Goal: Task Accomplishment & Management: Manage account settings

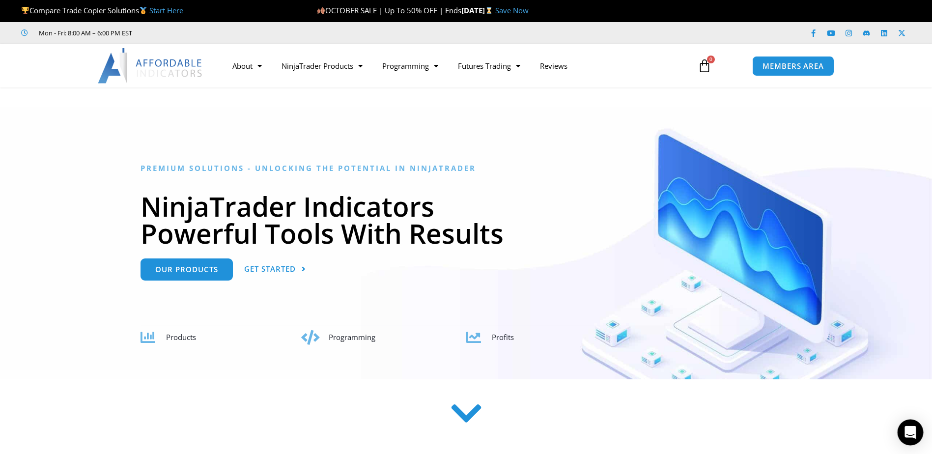
click at [911, 432] on icon "Open Intercom Messenger" at bounding box center [909, 432] width 11 height 13
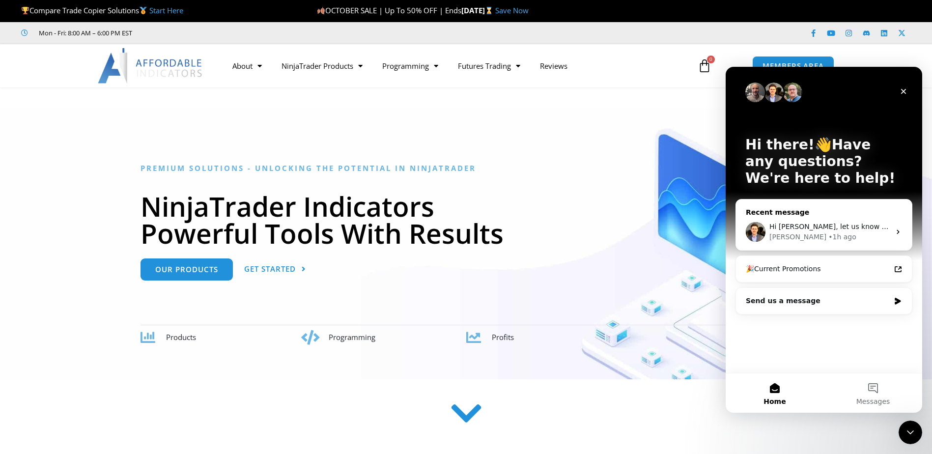
click at [833, 230] on span "Hi Scott, let us know if that link worked!" at bounding box center [857, 227] width 177 height 8
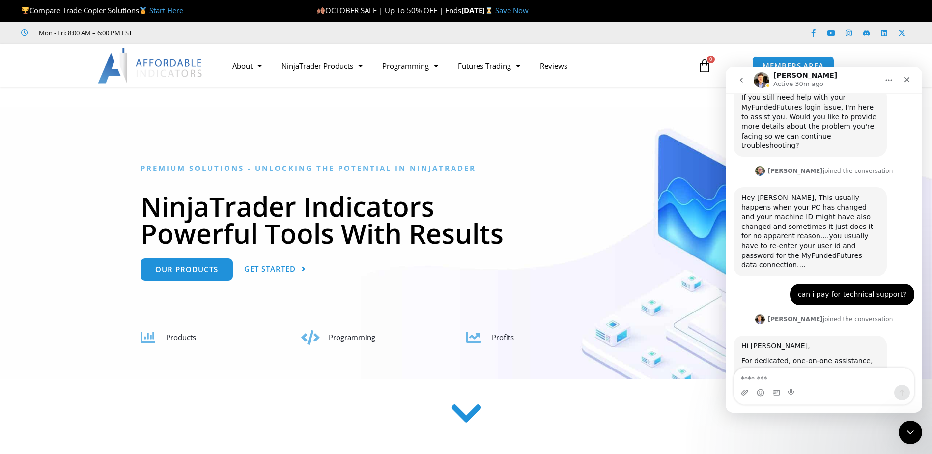
scroll to position [815, 0]
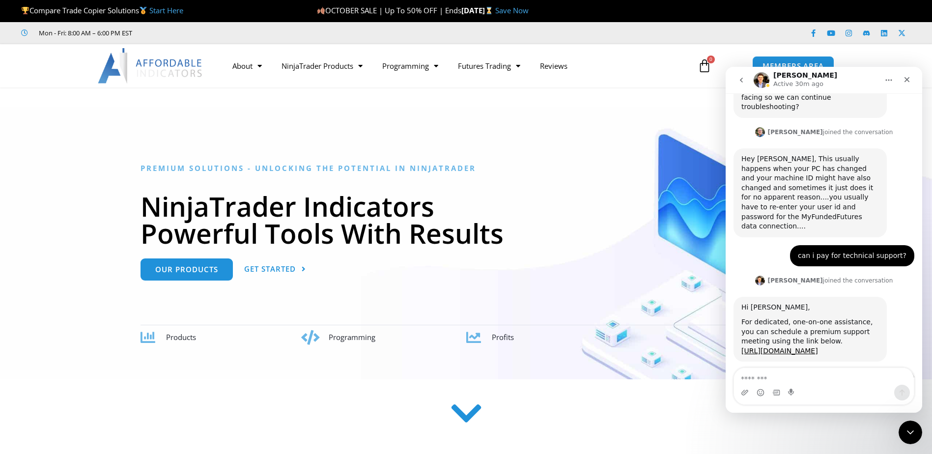
click at [822, 384] on textarea "Message…" at bounding box center [824, 376] width 180 height 17
type textarea "**********"
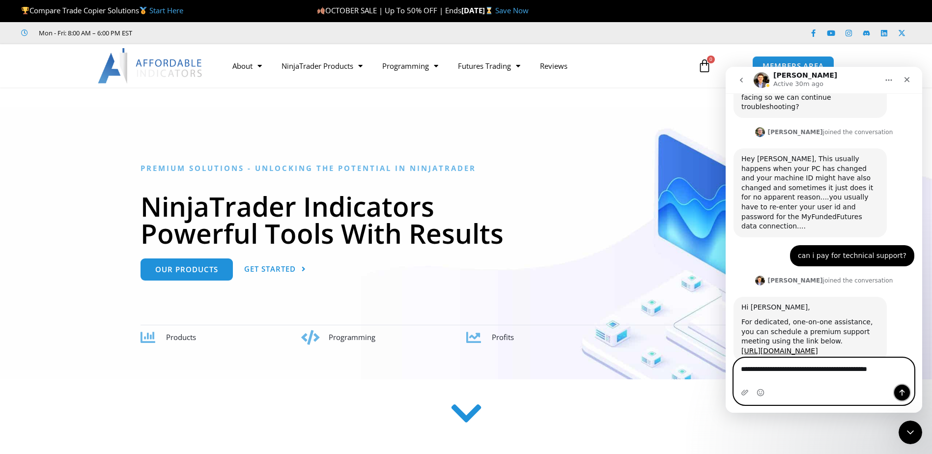
click at [904, 393] on icon "Send a message…" at bounding box center [902, 393] width 8 height 8
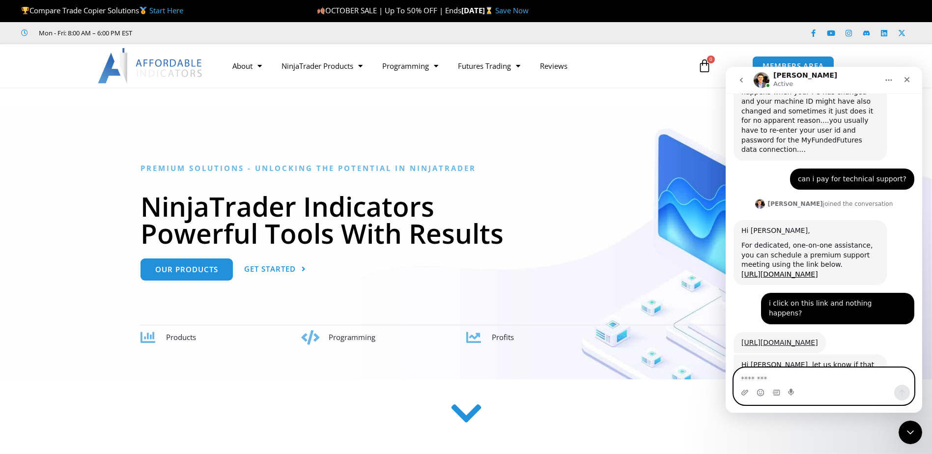
scroll to position [912, 0]
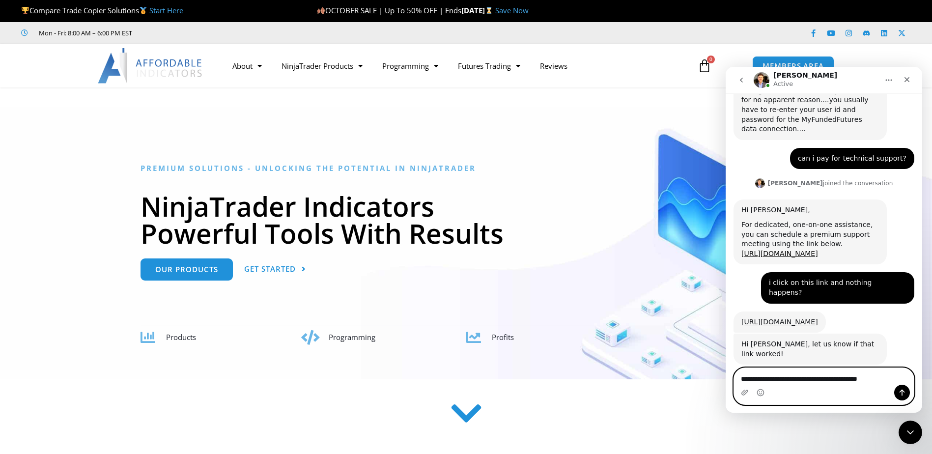
type textarea "**********"
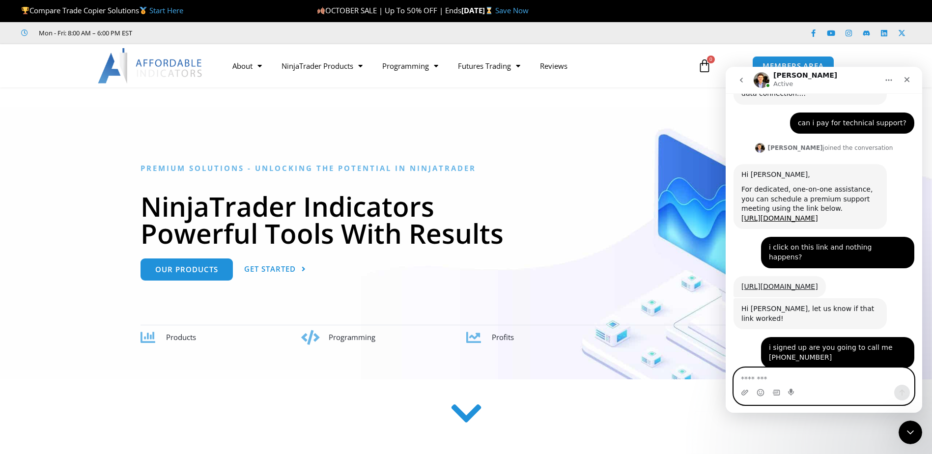
scroll to position [951, 0]
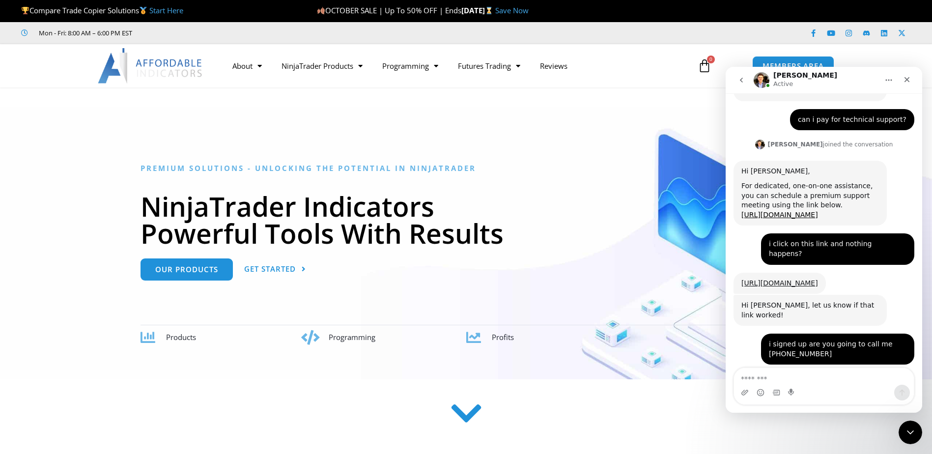
click at [801, 408] on link "https://quicksupport.me/s118316270" at bounding box center [779, 412] width 77 height 8
click at [909, 78] on icon "Close" at bounding box center [906, 79] width 5 height 5
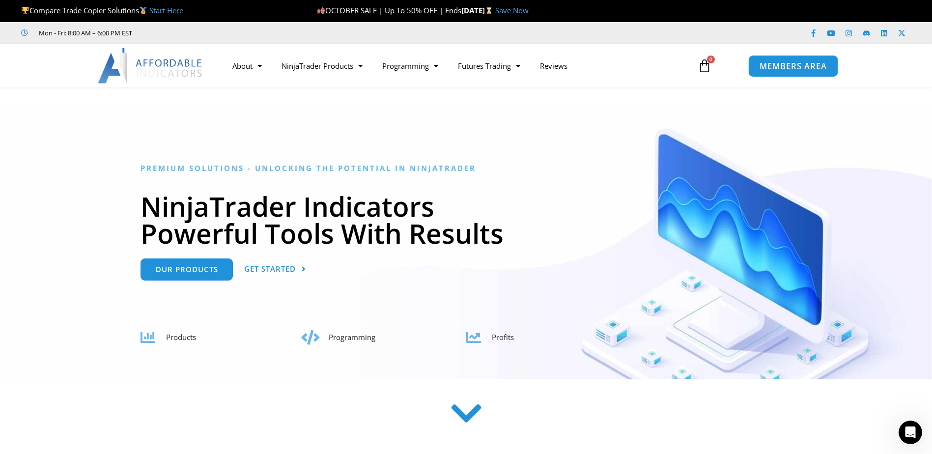
click at [794, 65] on span "MEMBERS AREA" at bounding box center [792, 66] width 67 height 8
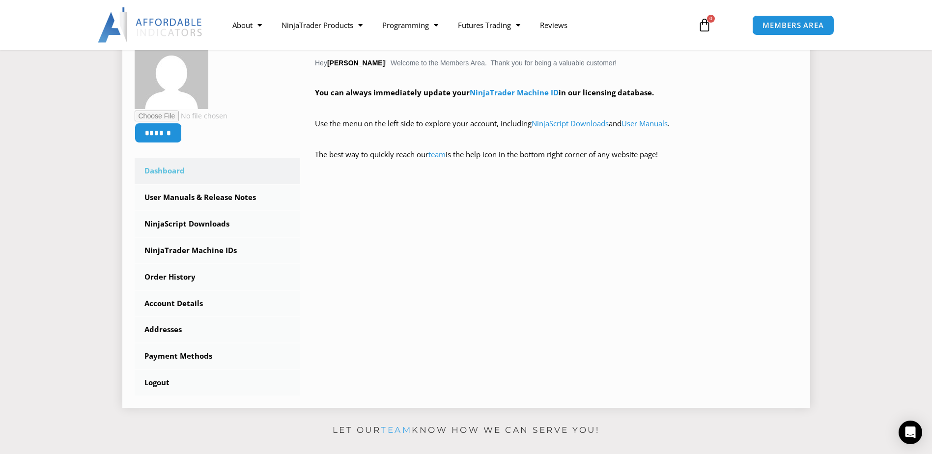
scroll to position [196, 0]
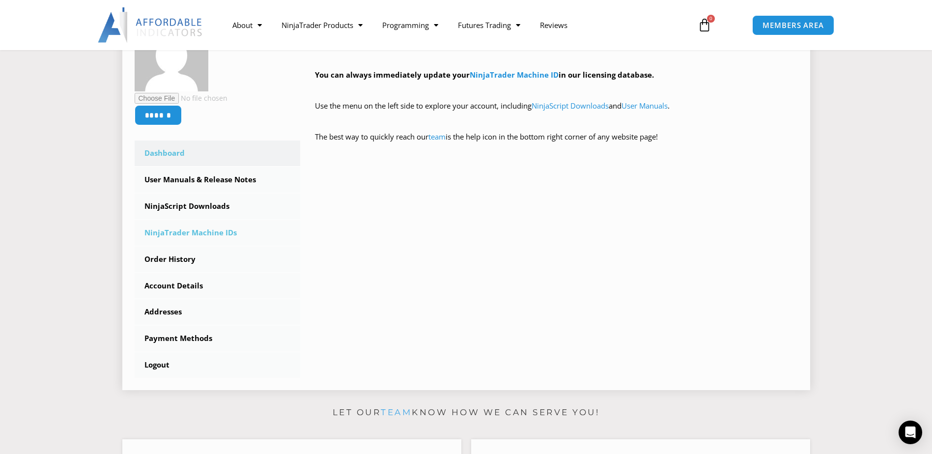
click at [207, 228] on link "NinjaTrader Machine IDs" at bounding box center [218, 233] width 166 height 26
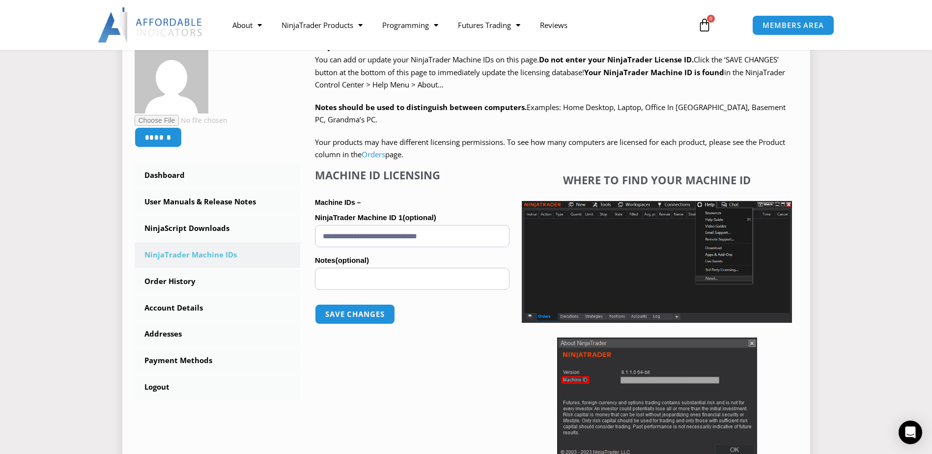
scroll to position [147, 0]
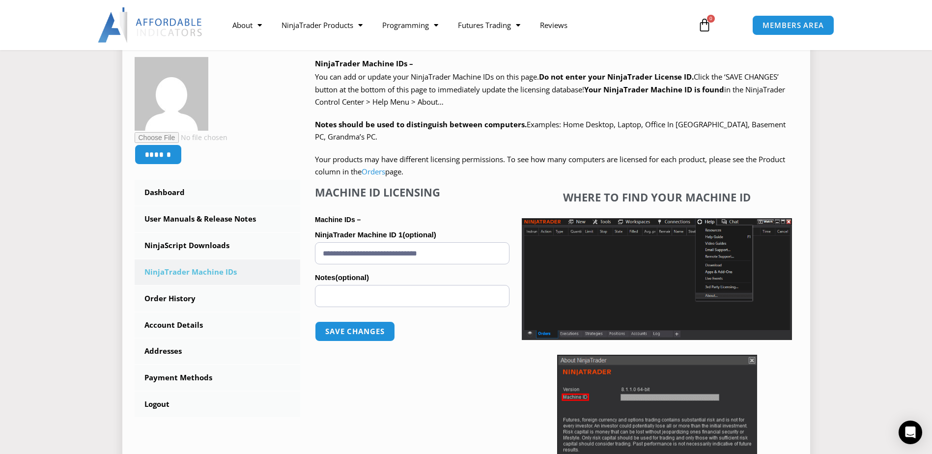
drag, startPoint x: 317, startPoint y: 61, endPoint x: 796, endPoint y: 167, distance: 490.9
click at [796, 167] on div "NinjaTrader Machine IDs – We are transitioning all NinjaTrader software package…" at bounding box center [556, 280] width 483 height 446
click at [525, 90] on span "Click the ‘SAVE CHANGES’ button at the bottom of this page to immediately updat…" at bounding box center [550, 89] width 470 height 35
click at [478, 252] on input "**********" at bounding box center [412, 253] width 195 height 22
click at [456, 343] on p "Save changes" at bounding box center [412, 331] width 195 height 40
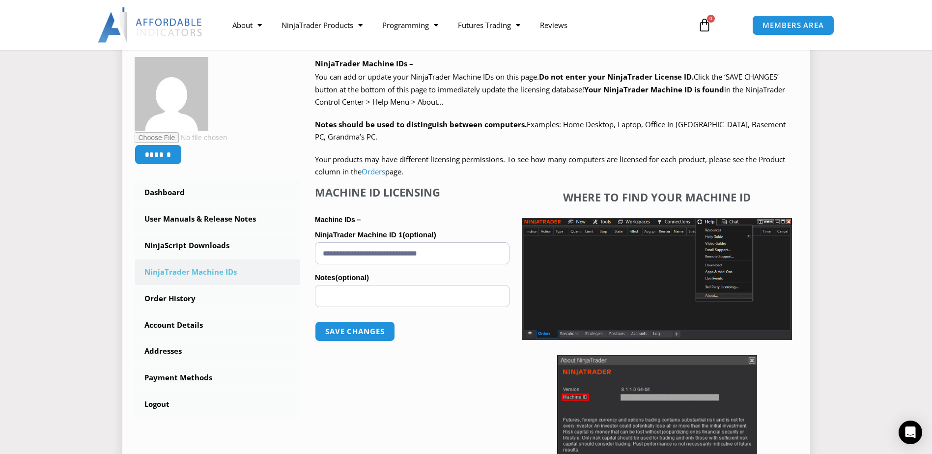
drag, startPoint x: 482, startPoint y: 254, endPoint x: 324, endPoint y: 254, distance: 158.2
click at [324, 254] on input "**********" at bounding box center [412, 253] width 195 height 22
paste input "text"
type input "**********"
click at [384, 326] on button "Save changes" at bounding box center [355, 331] width 84 height 21
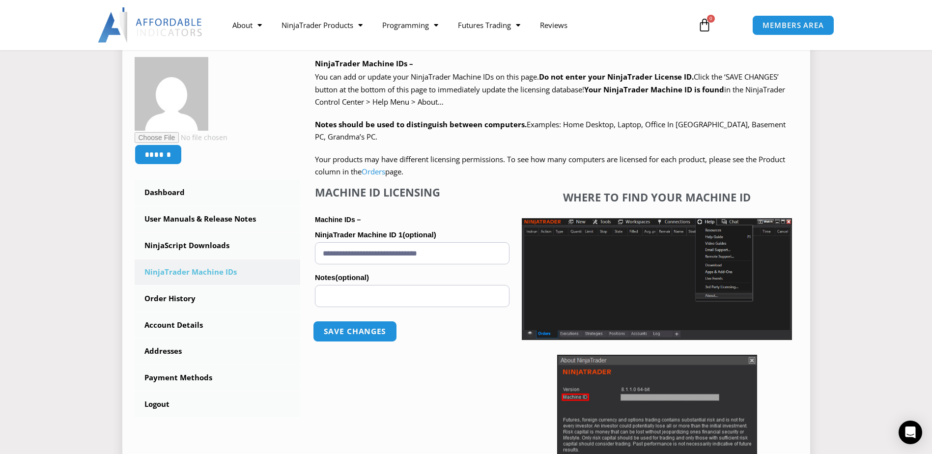
click at [380, 330] on button "Save changes" at bounding box center [355, 331] width 84 height 21
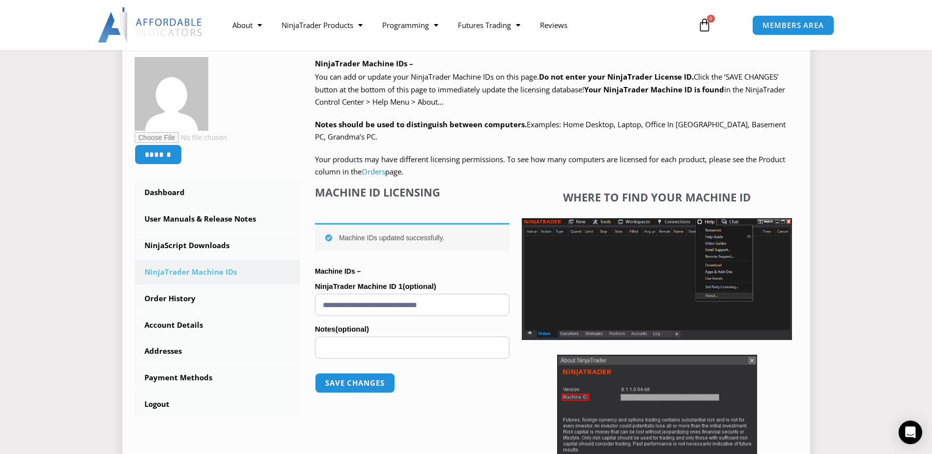
scroll to position [196, 0]
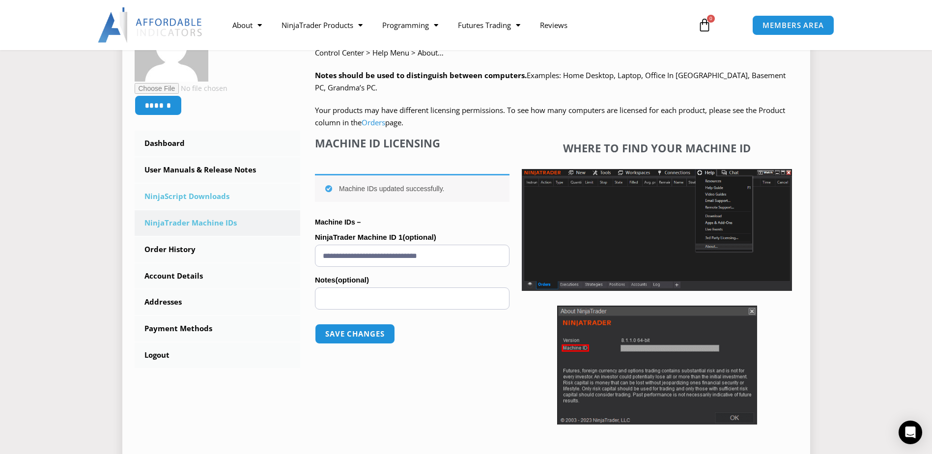
click at [216, 199] on link "NinjaScript Downloads" at bounding box center [218, 197] width 166 height 26
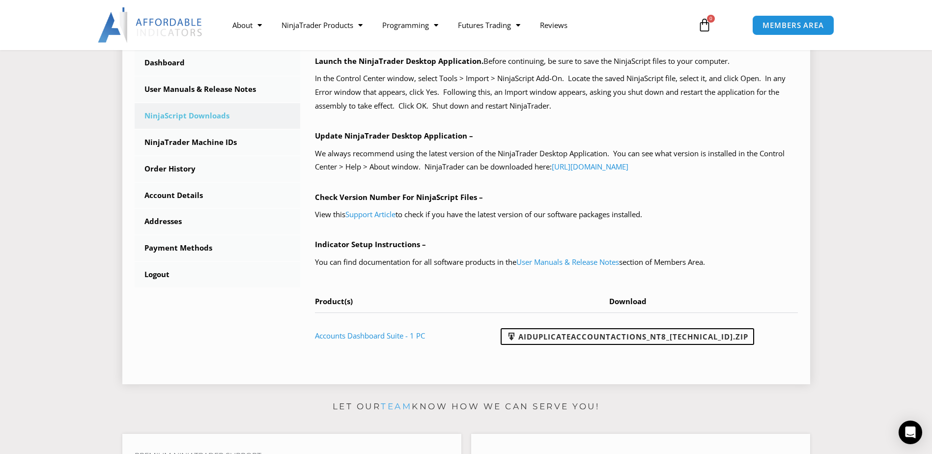
scroll to position [295, 0]
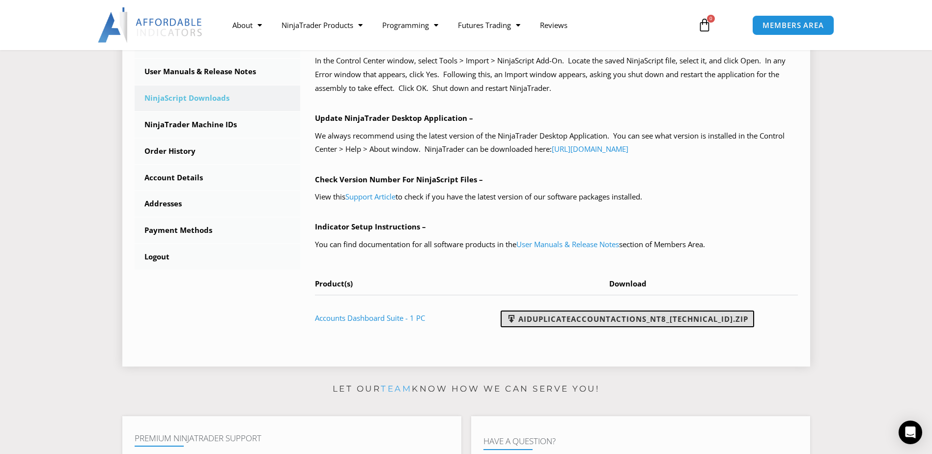
click at [683, 317] on link "AIDuplicateAccountActions_NT8_[TECHNICAL_ID].zip" at bounding box center [627, 318] width 253 height 17
